Goal: Information Seeking & Learning: Learn about a topic

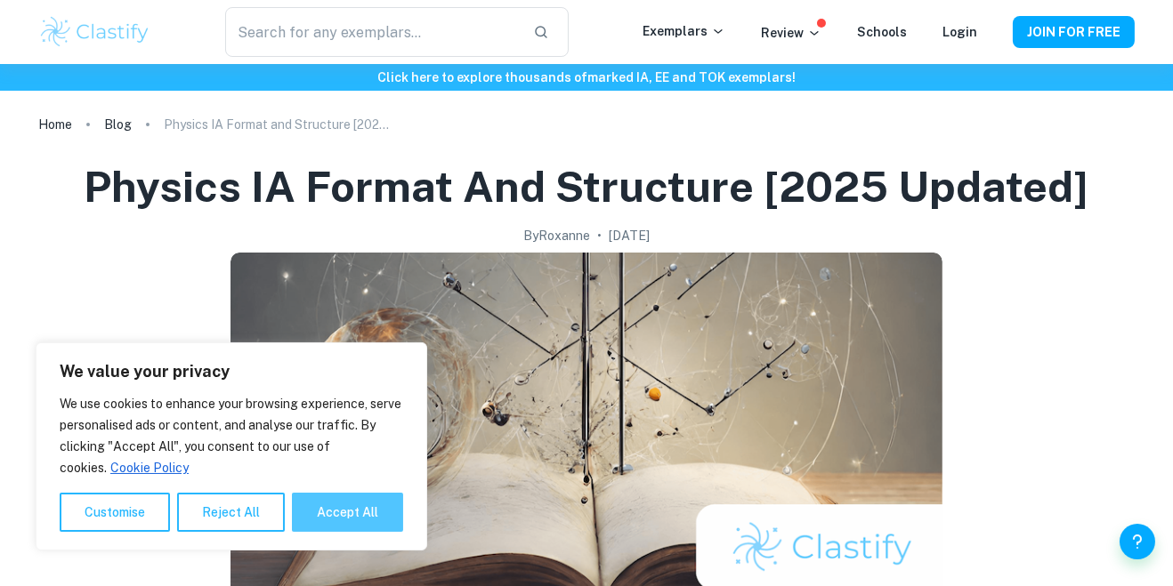
click at [384, 497] on button "Accept All" at bounding box center [347, 512] width 111 height 39
checkbox input "true"
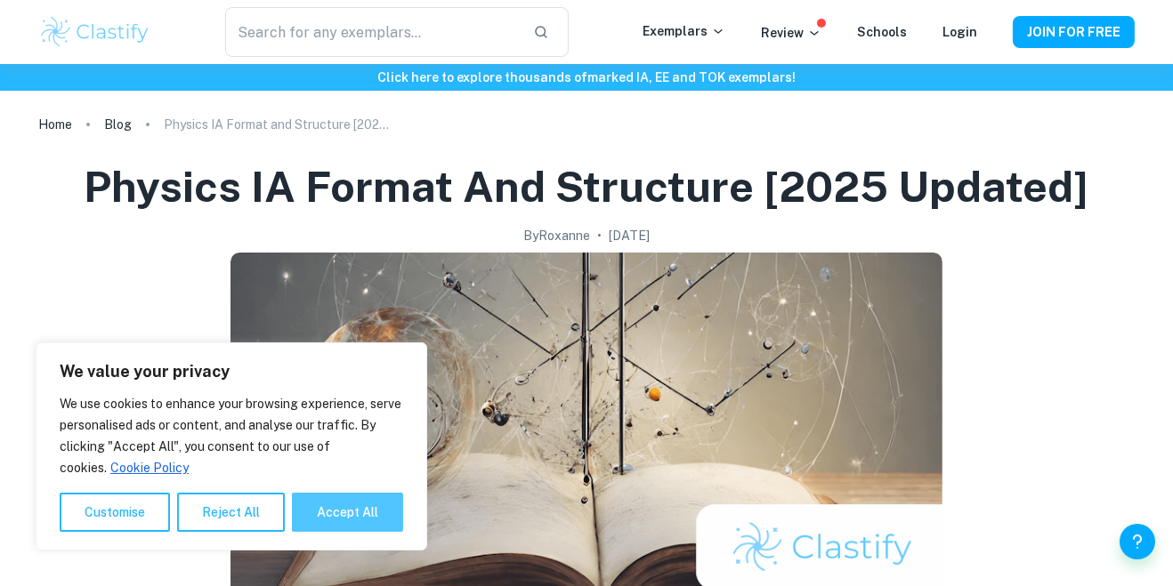
checkbox input "true"
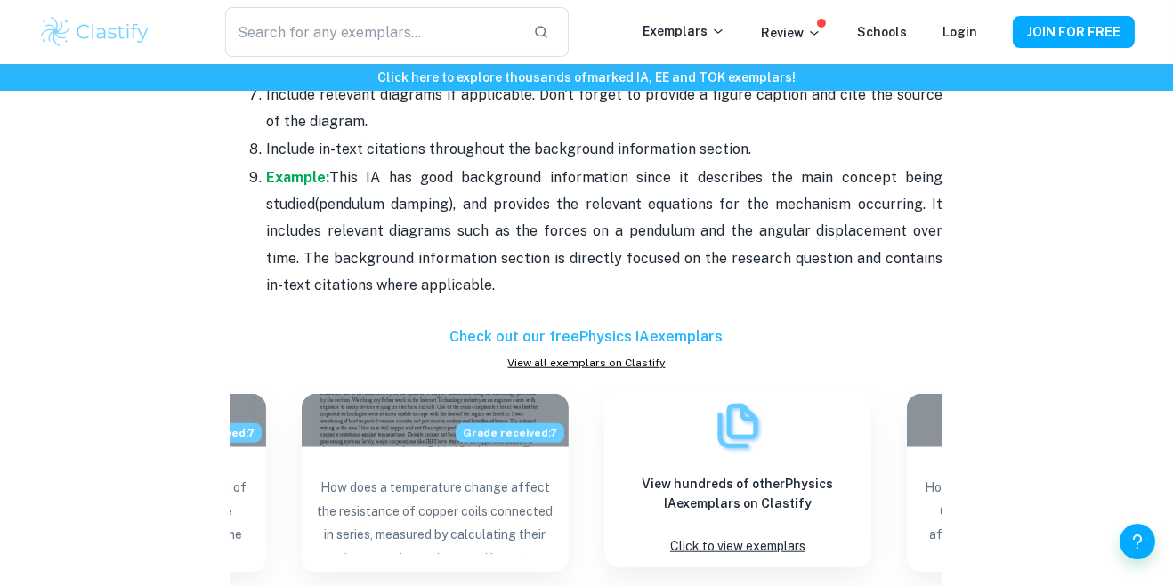
scroll to position [2439, 0]
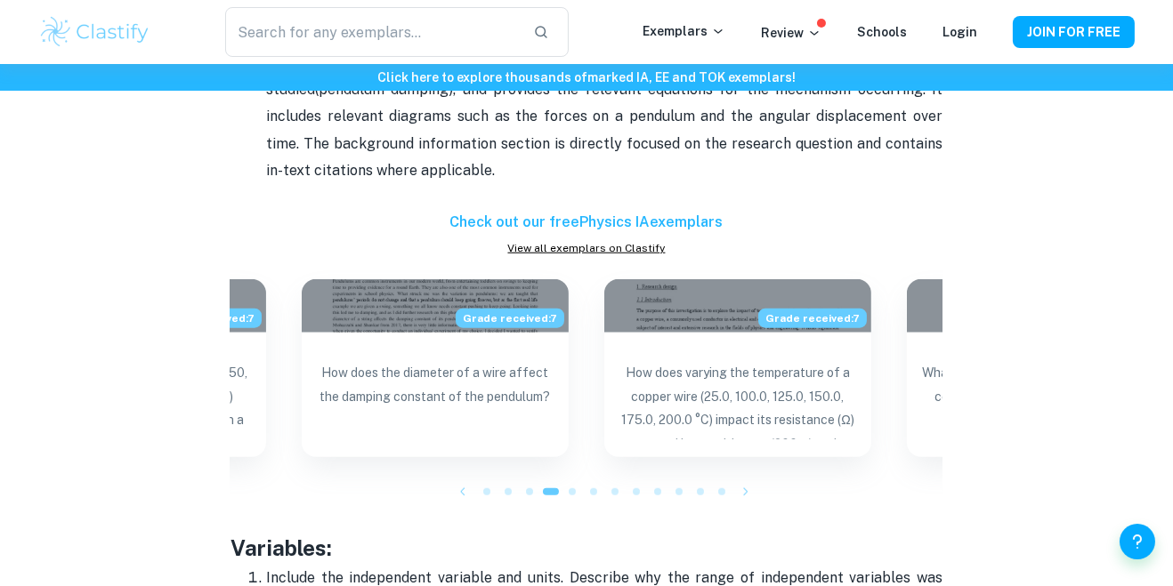
scroll to position [2555, 0]
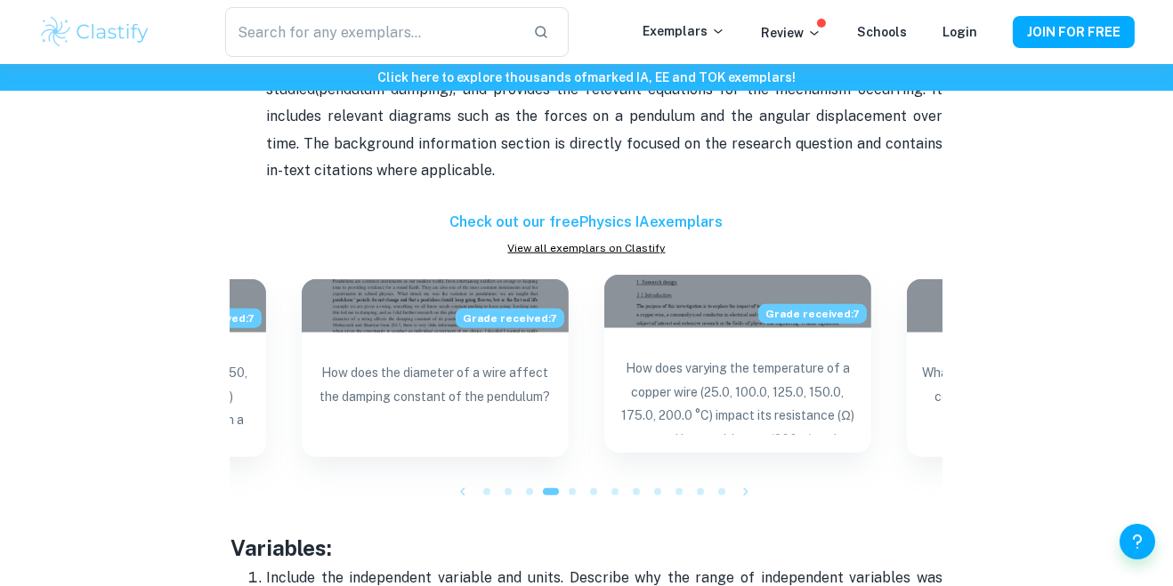
click at [720, 357] on p "How does varying the temperature of a copper wire (25.0, 100.0, 125.0, 150.0, 1…" at bounding box center [737, 396] width 238 height 78
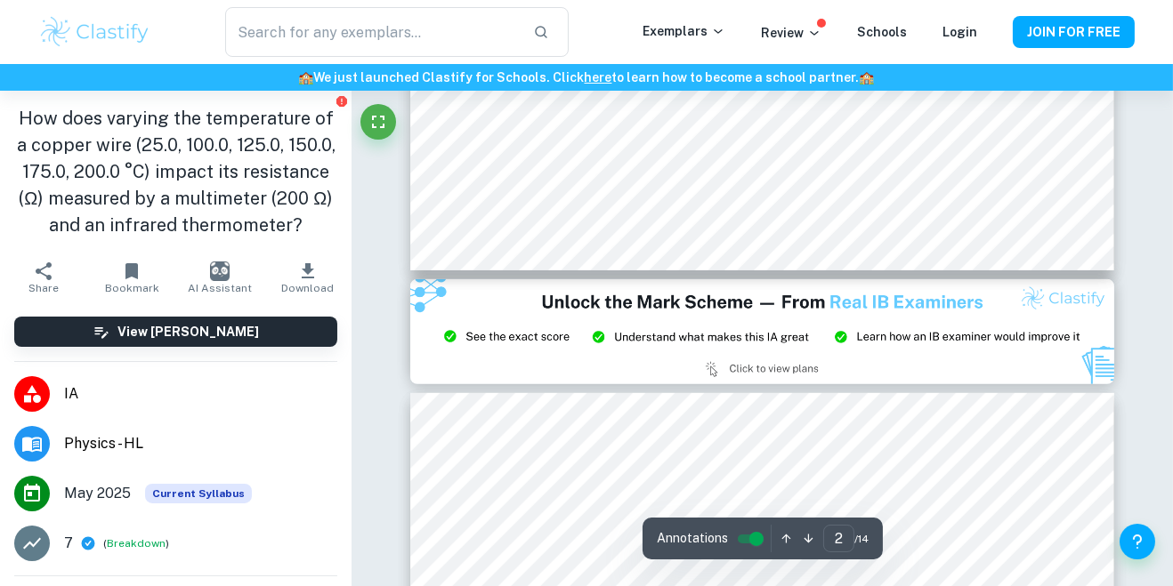
type input "3"
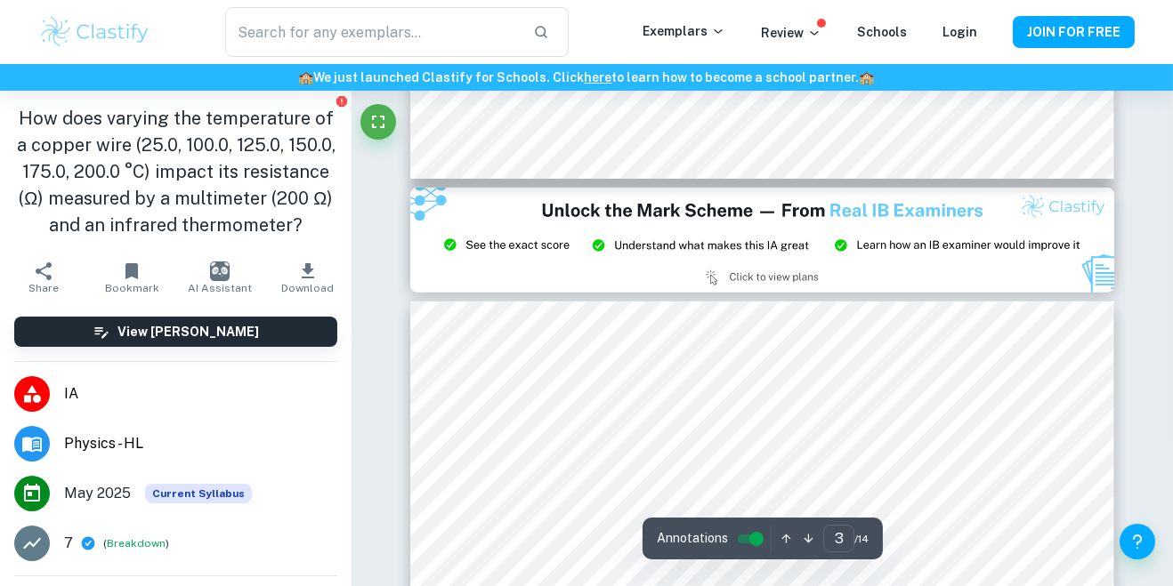
scroll to position [2057, 0]
